Goal: Task Accomplishment & Management: Manage account settings

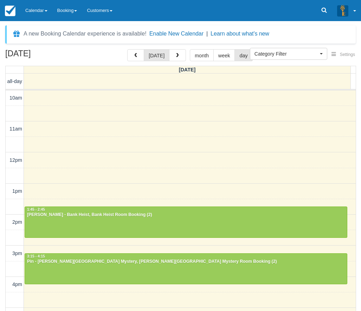
select select
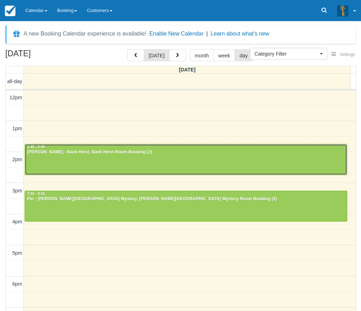
click at [46, 165] on div at bounding box center [186, 159] width 322 height 30
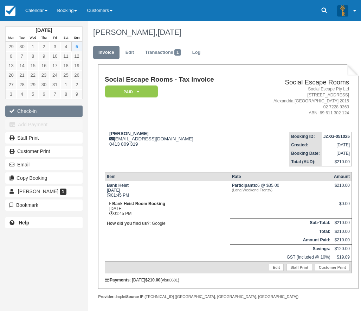
click at [26, 109] on button "Check-in" at bounding box center [43, 110] width 77 height 11
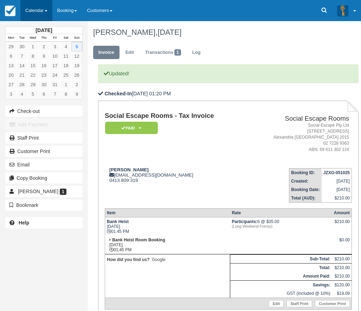
click at [39, 12] on link "Calendar" at bounding box center [36, 10] width 32 height 21
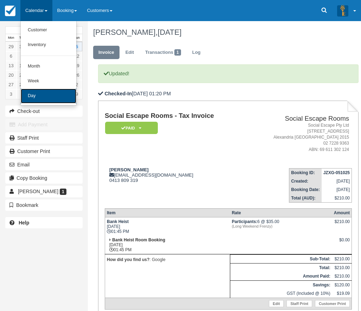
click at [40, 98] on link "Day" at bounding box center [49, 96] width 56 height 15
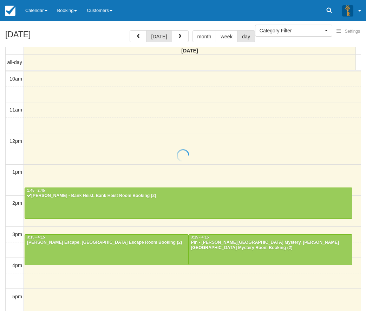
select select
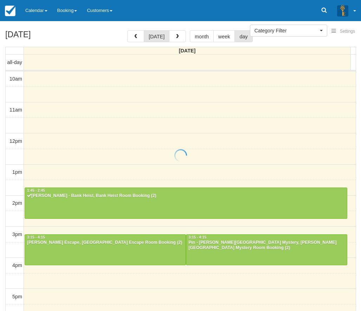
scroll to position [93, 0]
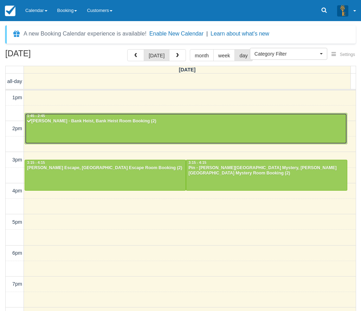
click at [162, 131] on div at bounding box center [186, 128] width 322 height 30
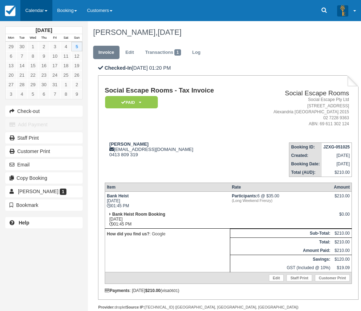
click at [34, 7] on link "Calendar" at bounding box center [36, 10] width 32 height 21
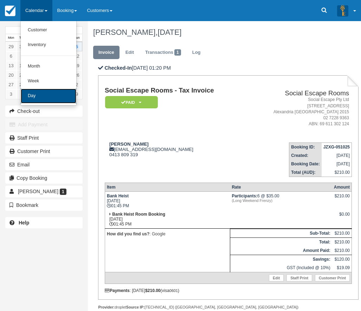
click at [41, 95] on link "Day" at bounding box center [49, 96] width 56 height 15
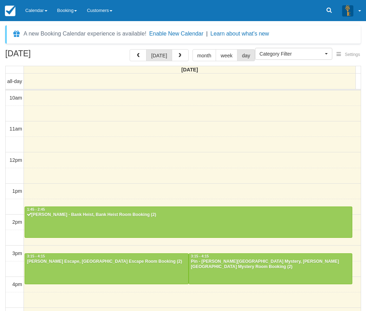
select select
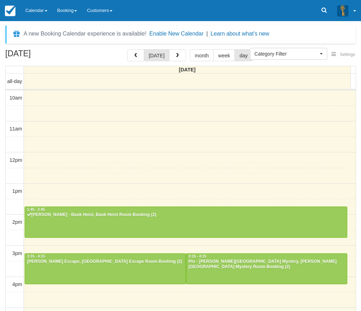
scroll to position [93, 0]
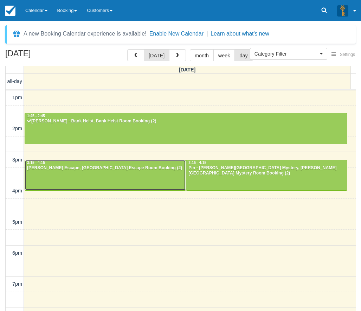
click at [151, 179] on div at bounding box center [105, 175] width 161 height 30
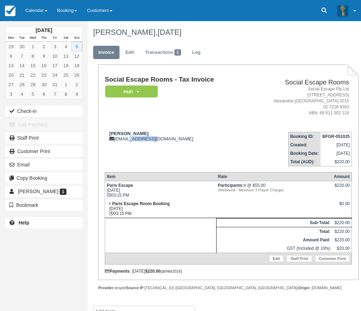
drag, startPoint x: 128, startPoint y: 137, endPoint x: 150, endPoint y: 142, distance: 22.8
click at [150, 142] on td "[PERSON_NAME] [EMAIL_ADDRESS][DOMAIN_NAME]" at bounding box center [176, 146] width 142 height 40
click at [168, 169] on div "Social Escape Rooms - Tax Invoice Paid   Pending Reserved Deposit Blocked for C…" at bounding box center [228, 174] width 247 height 197
click at [36, 17] on link "Calendar" at bounding box center [36, 10] width 32 height 21
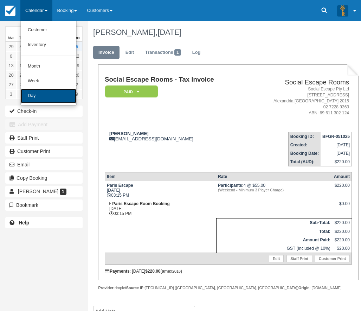
click at [47, 96] on link "Day" at bounding box center [49, 96] width 56 height 15
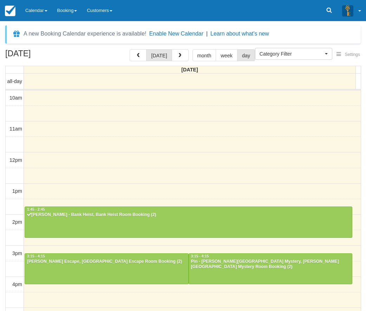
select select
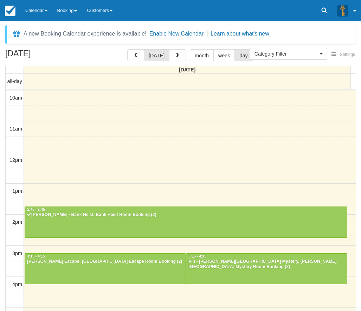
scroll to position [93, 0]
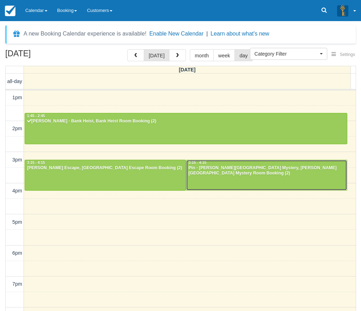
click at [237, 182] on div at bounding box center [266, 175] width 161 height 30
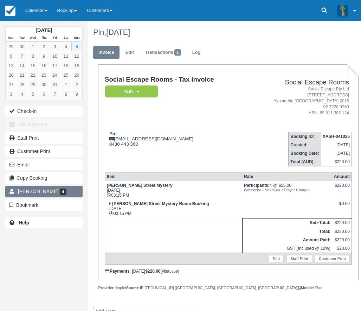
click at [60, 189] on link "Pin Huang 4" at bounding box center [43, 190] width 77 height 11
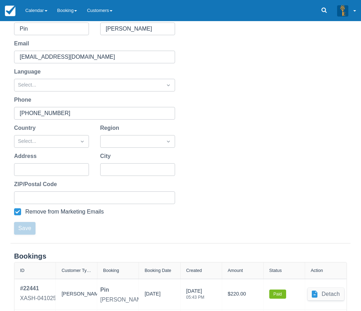
scroll to position [201, 0]
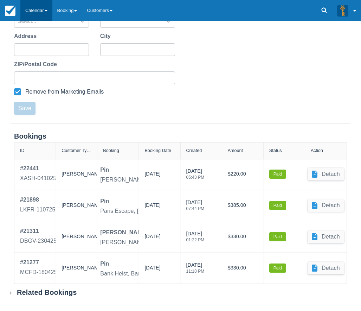
click at [37, 9] on link "Calendar" at bounding box center [36, 10] width 32 height 21
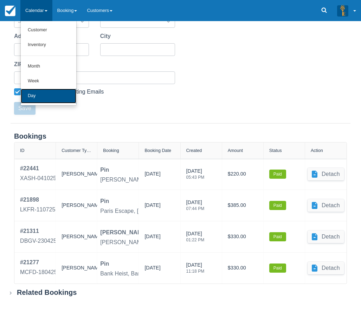
click at [42, 101] on link "Day" at bounding box center [49, 96] width 56 height 15
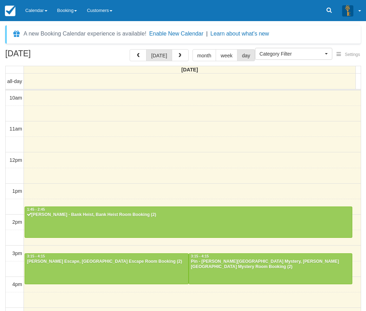
select select
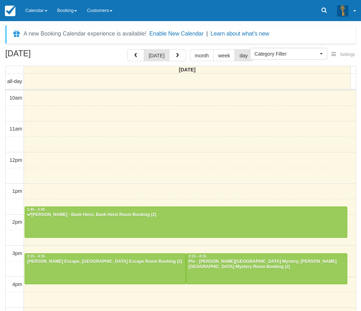
scroll to position [93, 0]
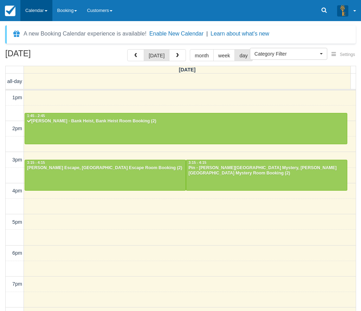
click at [43, 14] on link "Calendar" at bounding box center [36, 10] width 32 height 21
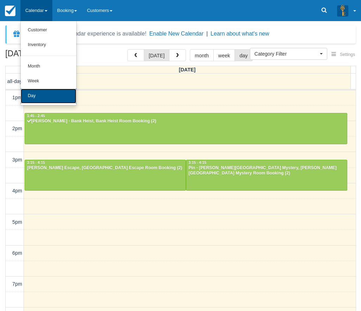
click at [64, 97] on link "Day" at bounding box center [49, 96] width 56 height 15
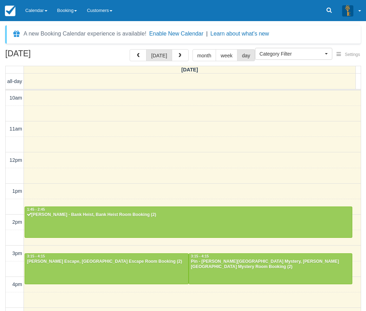
select select
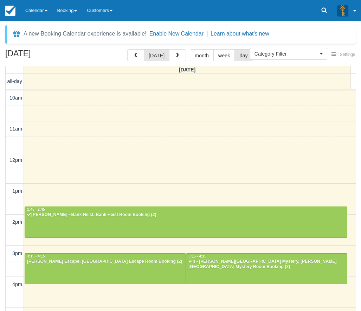
scroll to position [93, 0]
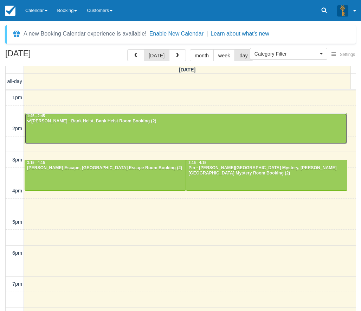
click at [109, 134] on div at bounding box center [186, 128] width 322 height 30
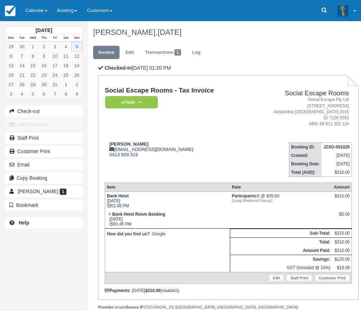
click at [235, 192] on td "Participants: 6 @ $35.00 (Long Weekend Frenzy)" at bounding box center [281, 200] width 102 height 19
click at [268, 41] on div "DANIEL TAN, October 05 2025" at bounding box center [223, 32] width 271 height 22
click at [66, 196] on link "DANIEL TAN 1" at bounding box center [43, 190] width 77 height 11
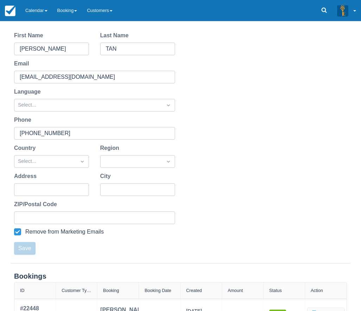
scroll to position [108, 0]
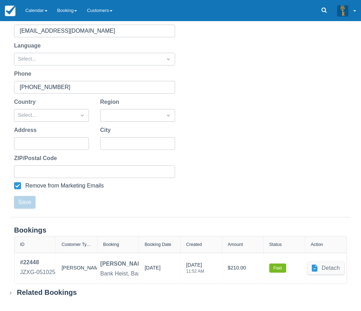
click at [52, 295] on div "Related Bookings" at bounding box center [47, 292] width 60 height 9
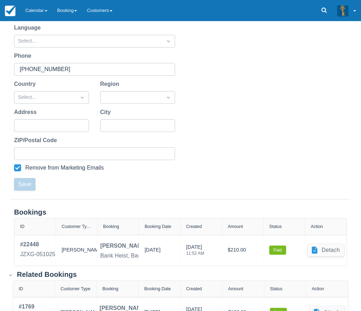
scroll to position [155, 0]
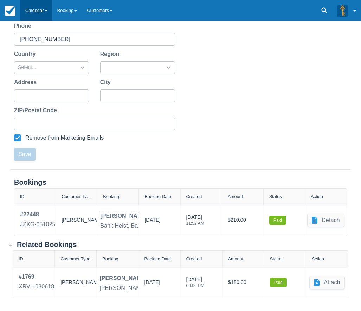
click at [44, 11] on link "Calendar" at bounding box center [36, 10] width 32 height 21
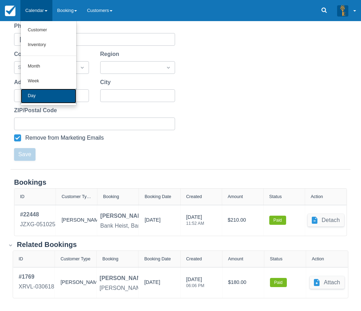
click at [43, 98] on link "Day" at bounding box center [49, 96] width 56 height 15
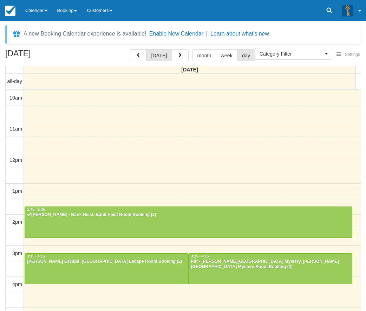
select select
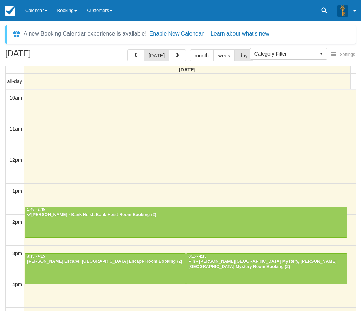
scroll to position [93, 0]
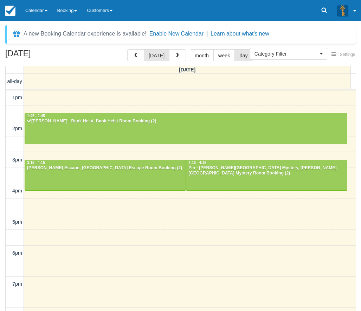
drag, startPoint x: 29, startPoint y: 10, endPoint x: 34, endPoint y: 34, distance: 24.1
click at [29, 10] on link "Calendar" at bounding box center [36, 10] width 32 height 21
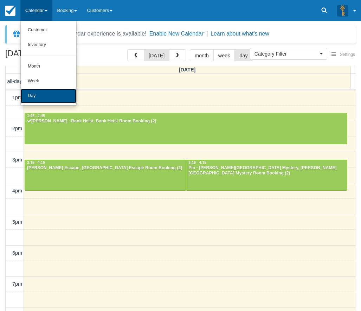
click at [50, 98] on link "Day" at bounding box center [49, 96] width 56 height 15
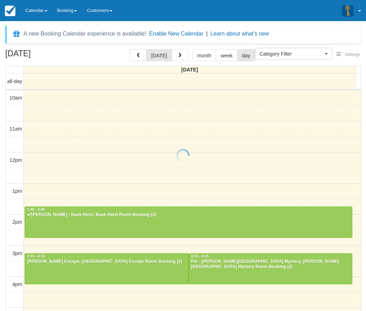
select select
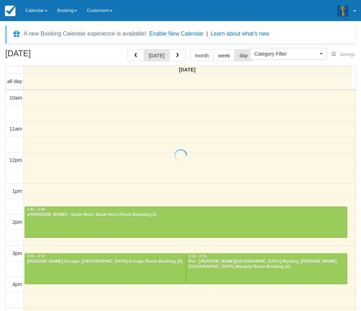
scroll to position [93, 0]
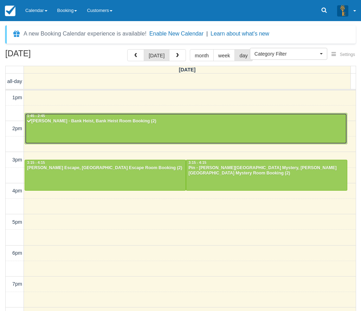
click at [132, 124] on div at bounding box center [186, 128] width 322 height 30
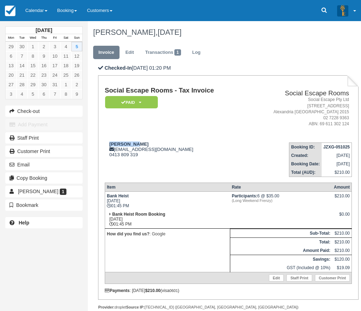
drag, startPoint x: 141, startPoint y: 143, endPoint x: 105, endPoint y: 140, distance: 35.9
click at [105, 140] on td "DANIEL TAN dchtan@hotmail.com 0413 809 319" at bounding box center [176, 157] width 142 height 40
click at [106, 141] on td "DANIEL TAN dchtan@hotmail.com 0413 809 319" at bounding box center [176, 157] width 142 height 40
drag, startPoint x: 109, startPoint y: 144, endPoint x: 147, endPoint y: 147, distance: 38.1
click at [147, 147] on div "DANIEL TAN dchtan@hotmail.com 0413 809 319" at bounding box center [176, 149] width 142 height 16
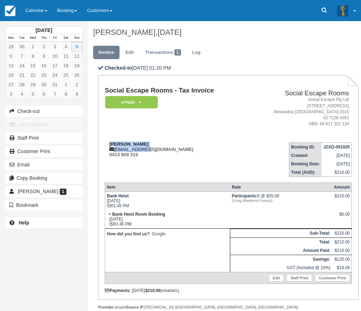
click at [145, 145] on div "DANIEL TAN dchtan@hotmail.com 0413 809 319" at bounding box center [176, 149] width 142 height 16
click at [34, 14] on link "Calendar" at bounding box center [36, 10] width 32 height 21
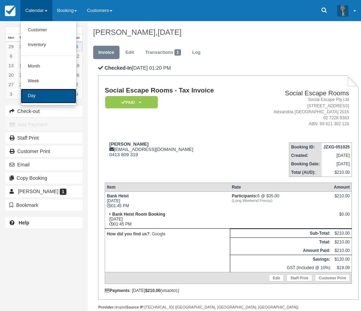
click at [50, 99] on link "Day" at bounding box center [49, 96] width 56 height 15
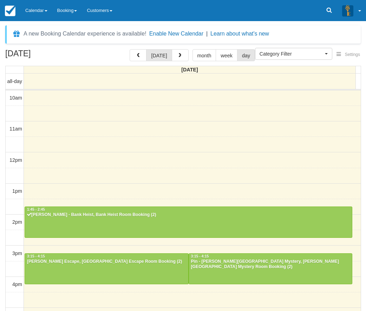
select select
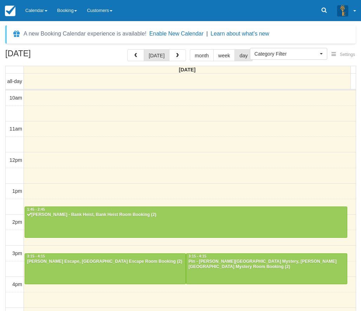
scroll to position [93, 0]
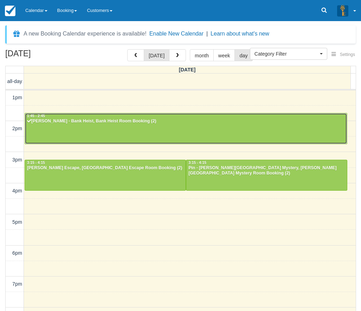
click at [178, 126] on div at bounding box center [186, 128] width 322 height 30
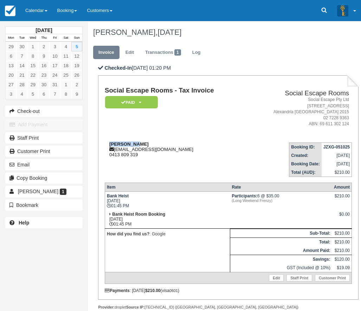
drag, startPoint x: 144, startPoint y: 143, endPoint x: 108, endPoint y: 141, distance: 36.2
click at [108, 142] on div "[PERSON_NAME] [EMAIL_ADDRESS][DOMAIN_NAME] 0413 809 319" at bounding box center [176, 149] width 142 height 16
click at [117, 131] on td "Social Escape Rooms - Tax Invoice Paid   Pending Reserved Deposit Blocked for C…" at bounding box center [176, 112] width 142 height 50
click at [222, 117] on td "Social Escape Rooms - Tax Invoice Paid   Pending Reserved Deposit Blocked for C…" at bounding box center [176, 112] width 142 height 50
click at [193, 158] on td "DANIEL TAN dchtan@hotmail.com 0413 809 319" at bounding box center [176, 157] width 142 height 40
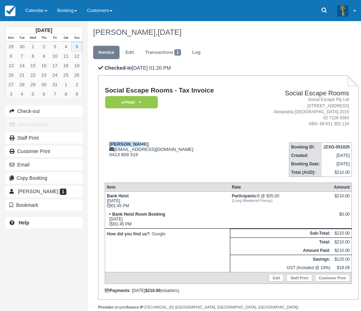
drag, startPoint x: 139, startPoint y: 143, endPoint x: 108, endPoint y: 141, distance: 31.7
click at [108, 141] on td "DANIEL TAN dchtan@hotmail.com 0413 809 319" at bounding box center [176, 157] width 142 height 40
click at [156, 141] on td "DANIEL TAN dchtan@hotmail.com 0413 809 319" at bounding box center [176, 157] width 142 height 40
click at [46, 1] on link "Calendar" at bounding box center [36, 10] width 32 height 21
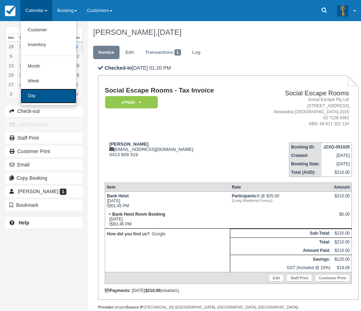
click at [44, 92] on link "Day" at bounding box center [49, 96] width 56 height 15
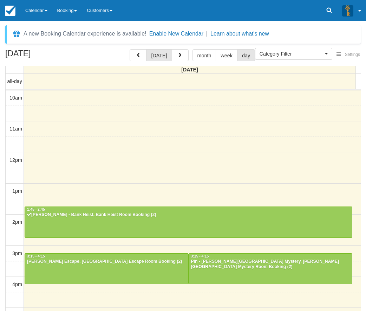
select select
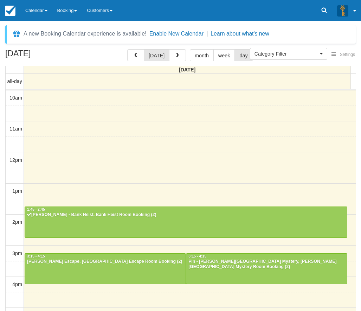
scroll to position [93, 0]
